Goal: Navigation & Orientation: Understand site structure

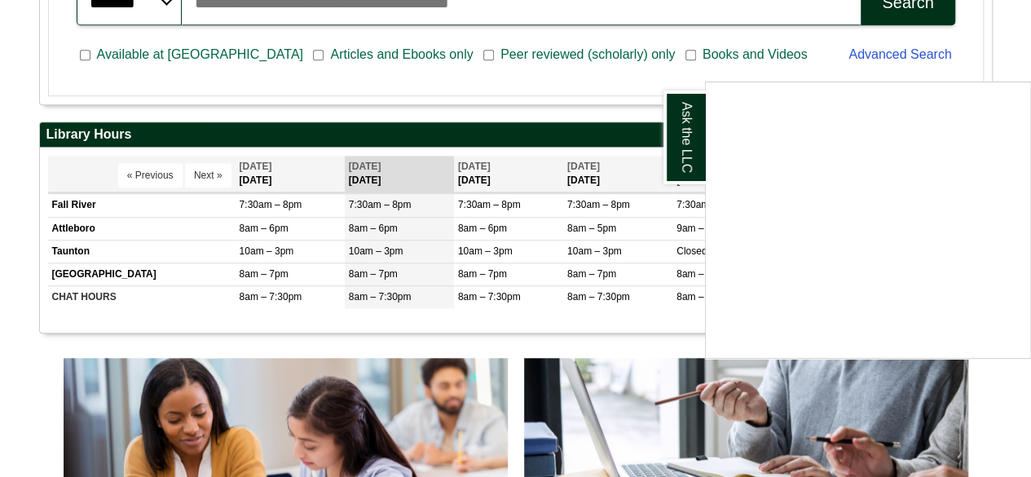
scroll to position [520, 0]
click at [142, 325] on div "Ask the LLC" at bounding box center [515, 238] width 1031 height 477
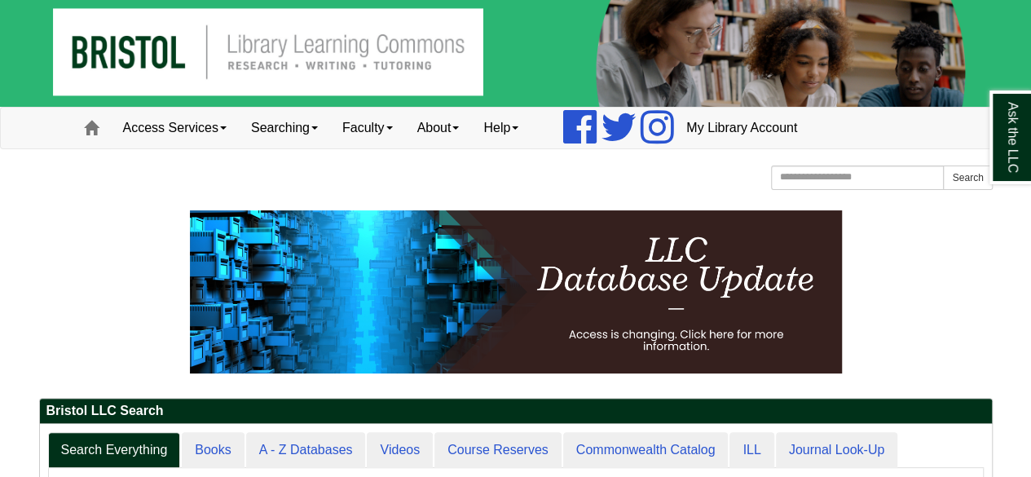
scroll to position [3, 0]
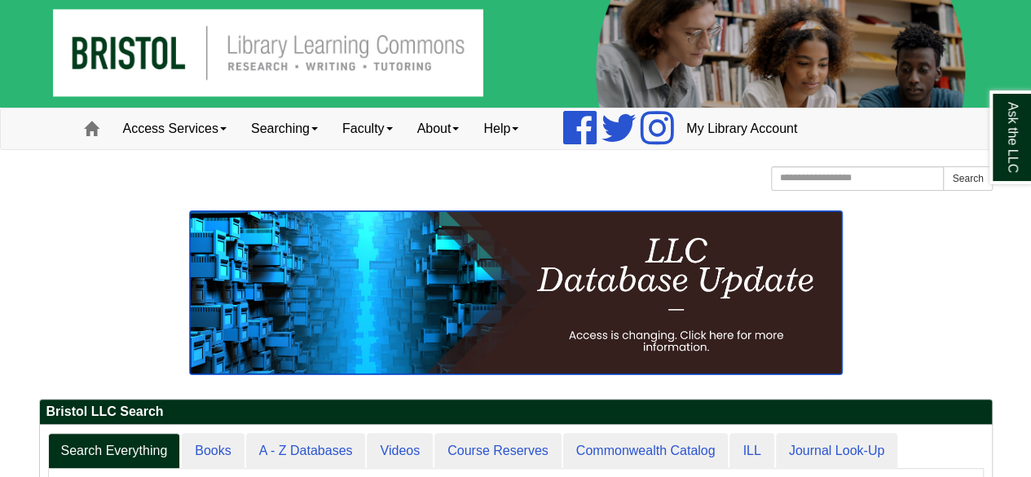
click at [383, 344] on img at bounding box center [516, 292] width 652 height 163
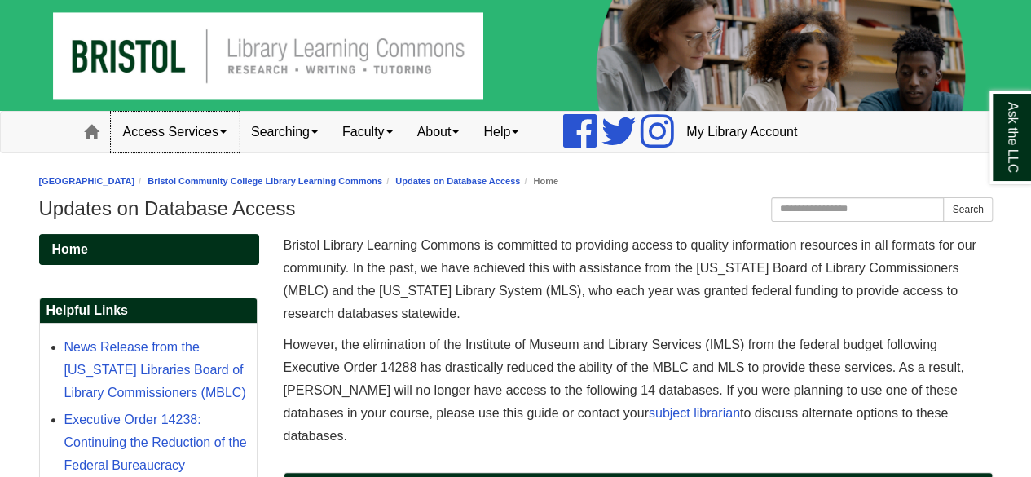
click at [209, 140] on link "Access Services" at bounding box center [175, 132] width 128 height 41
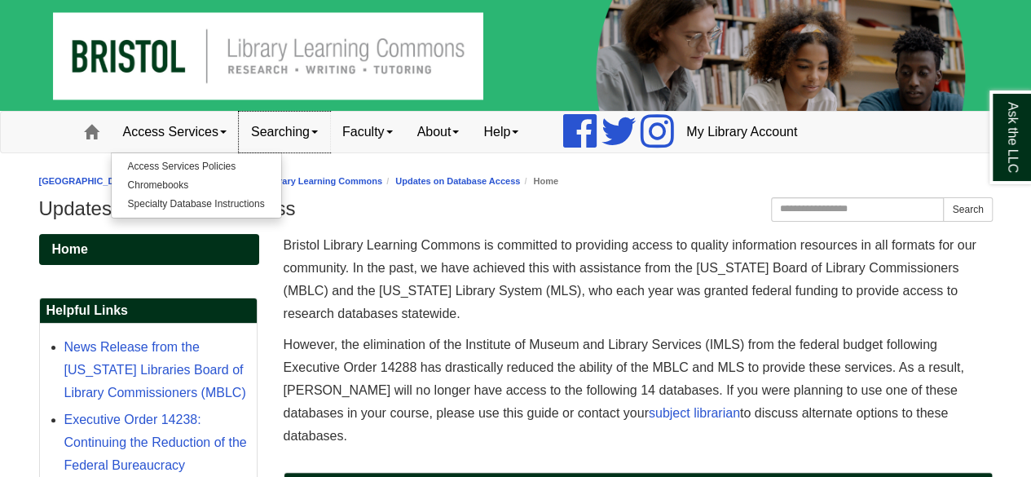
click at [289, 142] on link "Searching" at bounding box center [284, 132] width 91 height 41
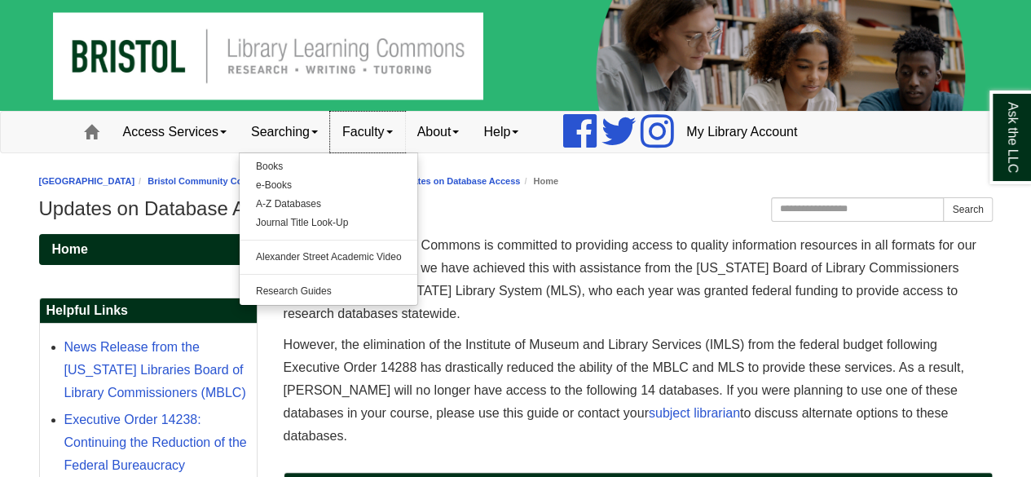
click at [365, 131] on link "Faculty" at bounding box center [367, 132] width 75 height 41
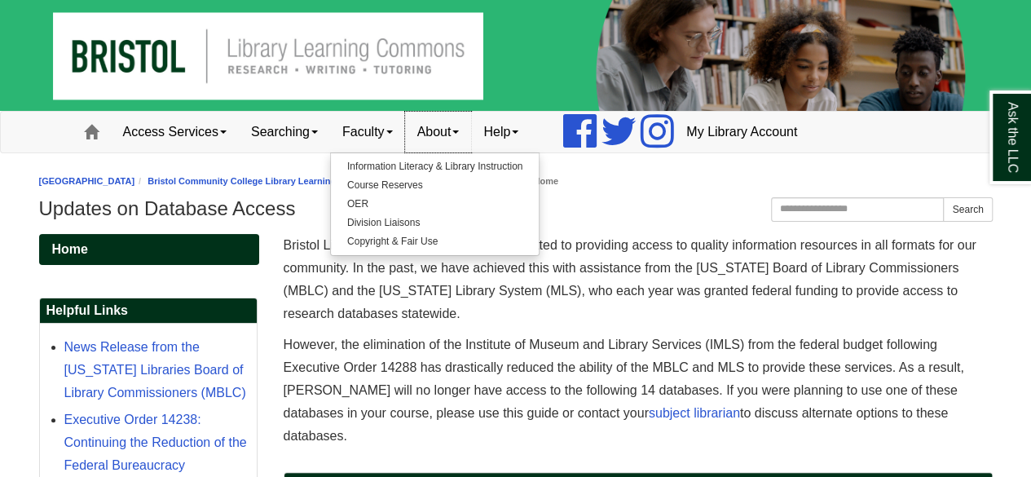
click at [443, 134] on link "About" at bounding box center [438, 132] width 67 height 41
